Goal: Transaction & Acquisition: Register for event/course

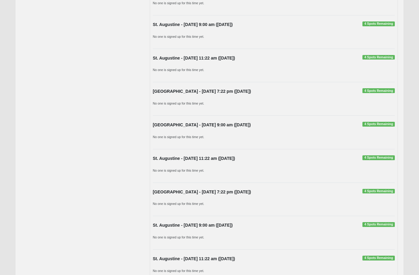
scroll to position [242, 0]
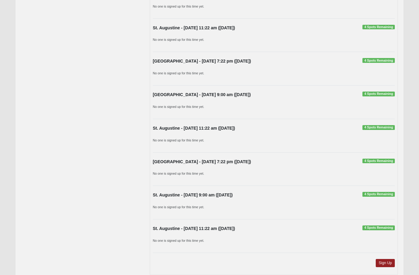
drag, startPoint x: 383, startPoint y: 156, endPoint x: 384, endPoint y: 161, distance: 4.4
click at [383, 156] on div "Altar Ministry St. Augustine - Thursday 7:22 pm (10/9/2025) 4 Spots Remaining N…" at bounding box center [274, 55] width 248 height 440
click at [384, 162] on span "4 Spots Remaining" at bounding box center [379, 161] width 32 height 5
click at [222, 163] on strong "[GEOGRAPHIC_DATA] - [DATE] 7:22 pm ([DATE])" at bounding box center [202, 161] width 98 height 5
click at [378, 163] on span "4 Spots Remaining" at bounding box center [379, 161] width 32 height 5
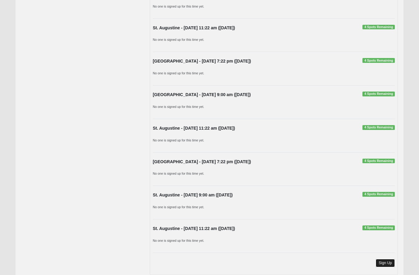
click at [383, 264] on link "Sign Up" at bounding box center [385, 263] width 19 height 8
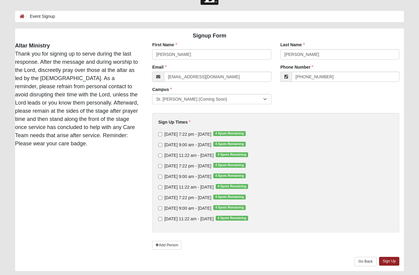
scroll to position [39, 0]
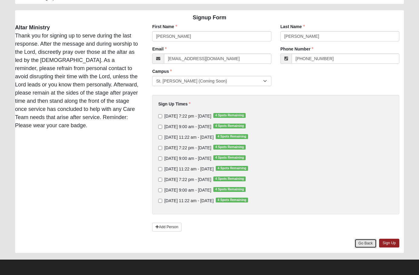
click at [355, 246] on link "Go Back" at bounding box center [366, 243] width 22 height 9
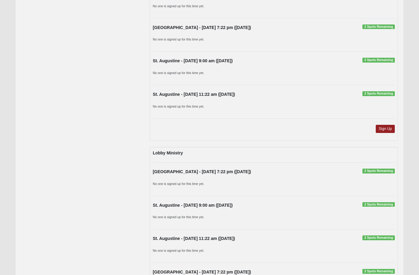
scroll to position [817, 0]
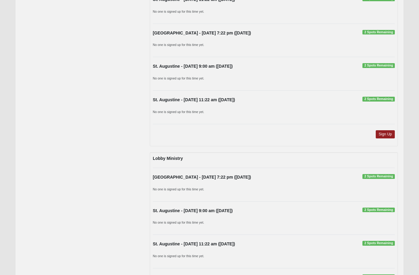
click at [170, 161] on div "Lobby Ministry" at bounding box center [168, 159] width 30 height 6
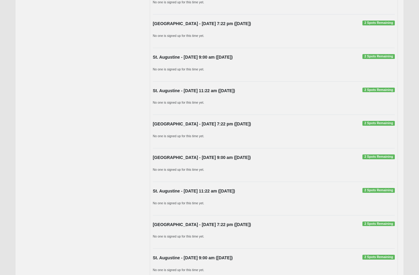
scroll to position [726, 0]
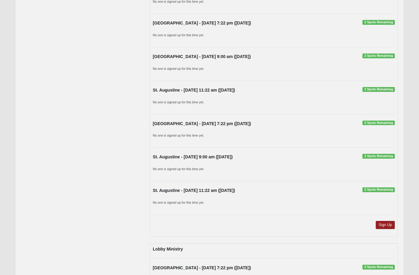
click at [373, 123] on span "2 Spots Remaining" at bounding box center [379, 123] width 32 height 5
click at [176, 123] on strong "[GEOGRAPHIC_DATA] - [DATE] 7:22 pm ([DATE])" at bounding box center [202, 123] width 98 height 5
click at [389, 228] on link "Sign Up" at bounding box center [385, 225] width 19 height 8
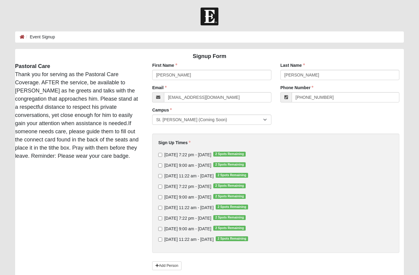
click at [133, 155] on div "Pastoral Care Thank you for serving as the Pastoral Care Coverage. AFTER the se…" at bounding box center [77, 111] width 133 height 98
drag, startPoint x: 134, startPoint y: 158, endPoint x: 14, endPoint y: 65, distance: 151.2
click at [14, 65] on div "Pastoral Care Thank you for serving as the Pastoral Care Coverage. AFTER the se…" at bounding box center [77, 111] width 133 height 98
copy div "Pastoral Care Thank you for serving as the Pastoral Care Coverage. AFTER the se…"
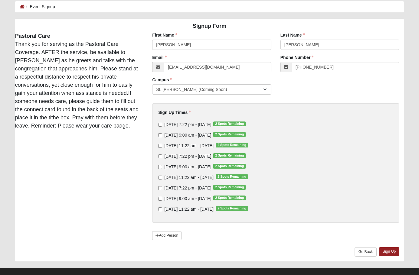
scroll to position [39, 0]
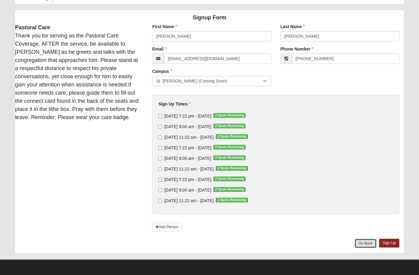
click at [360, 245] on link "Go Back" at bounding box center [366, 243] width 22 height 9
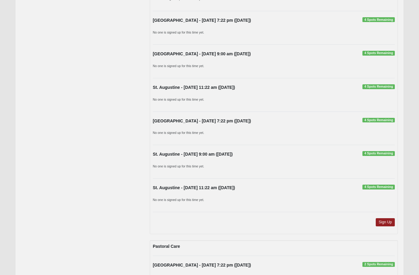
scroll to position [272, 0]
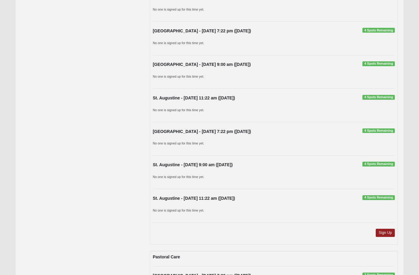
click at [387, 208] on p "No one is signed up for this time yet." at bounding box center [274, 210] width 242 height 6
click at [388, 232] on link "Sign Up" at bounding box center [385, 233] width 19 height 8
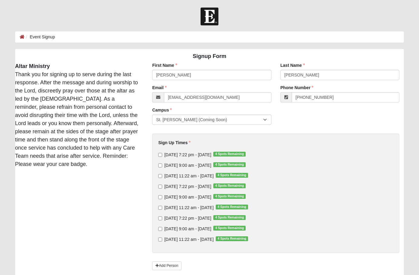
drag, startPoint x: 48, startPoint y: 168, endPoint x: 15, endPoint y: 69, distance: 104.0
click at [15, 69] on div "Altar Ministry Thank you for signing up to serve during the last response. Afte…" at bounding box center [77, 115] width 133 height 106
copy div "Altar Ministry Thank you for signing up to serve during the last response. Afte…"
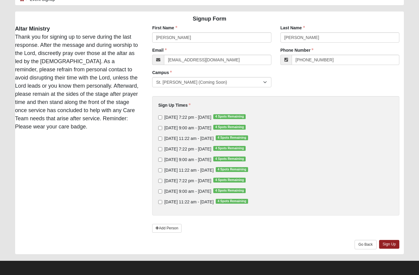
scroll to position [39, 0]
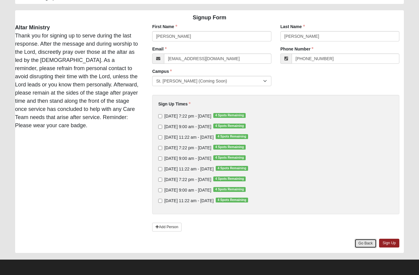
click at [363, 246] on link "Go Back" at bounding box center [366, 243] width 22 height 9
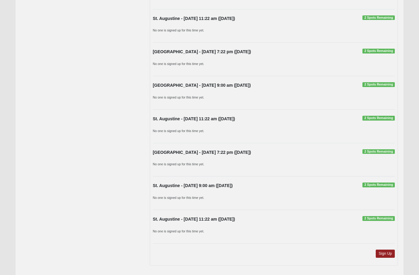
scroll to position [1168, 0]
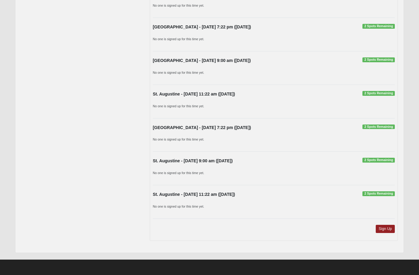
click at [384, 233] on div "Sign Up" at bounding box center [273, 231] width 251 height 13
click at [384, 232] on link "Sign Up" at bounding box center [385, 229] width 19 height 8
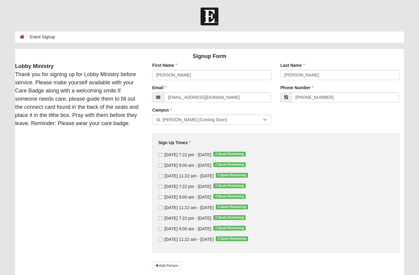
drag, startPoint x: 133, startPoint y: 125, endPoint x: 17, endPoint y: 66, distance: 130.6
click at [17, 66] on div "Lobby Ministry Thank you for signing up for Lobby Ministry before service. Plea…" at bounding box center [77, 94] width 133 height 65
copy div "Lobby Ministry Thank you for signing up for Lobby Ministry before service. Plea…"
